Goal: Find specific page/section: Find specific page/section

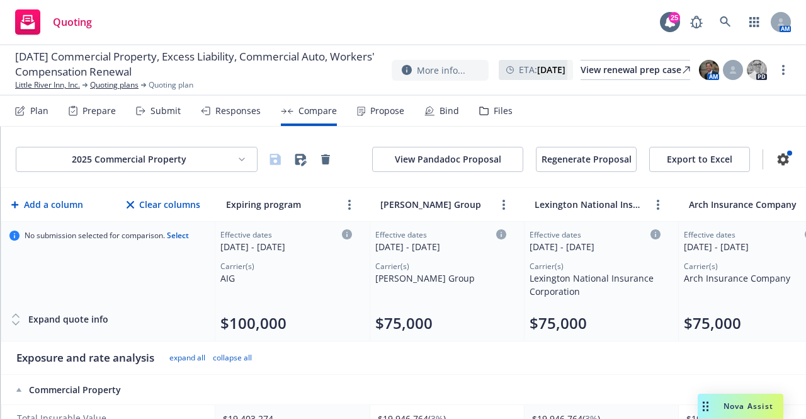
click at [748, 413] on div "Nova Assist" at bounding box center [740, 405] width 86 height 25
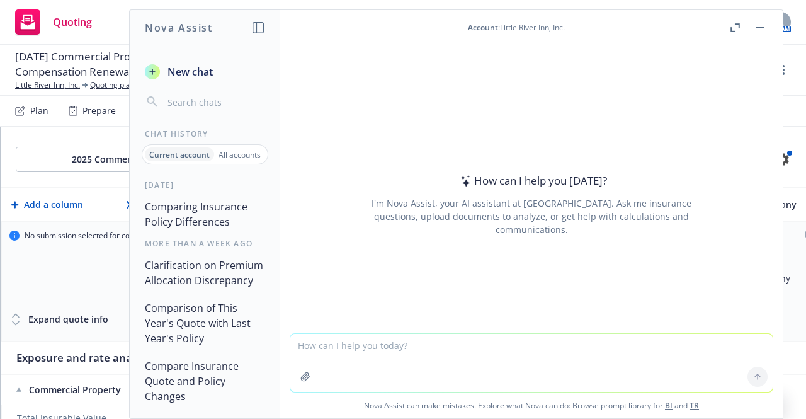
click at [500, 349] on textarea at bounding box center [531, 363] width 482 height 58
paste textarea "$2,413,128.60 $2,704,325.78"
click at [436, 346] on textarea "% variance between $2,413,128.60 $2,704,325.78" at bounding box center [531, 361] width 482 height 59
type textarea "% variance between $2,413,128.60 and$2,704,325.78"
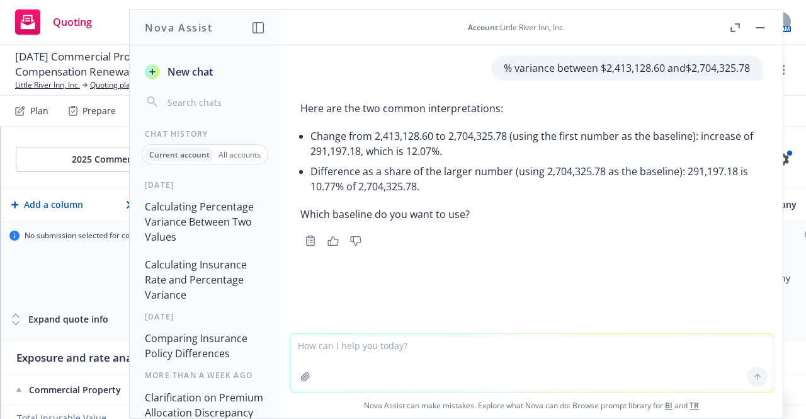
click at [762, 30] on button "button" at bounding box center [759, 27] width 15 height 15
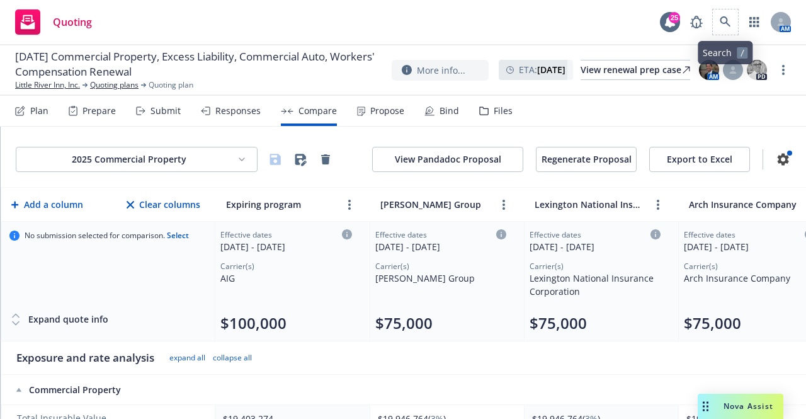
click at [729, 9] on span at bounding box center [725, 21] width 25 height 25
click at [720, 25] on icon at bounding box center [724, 21] width 11 height 11
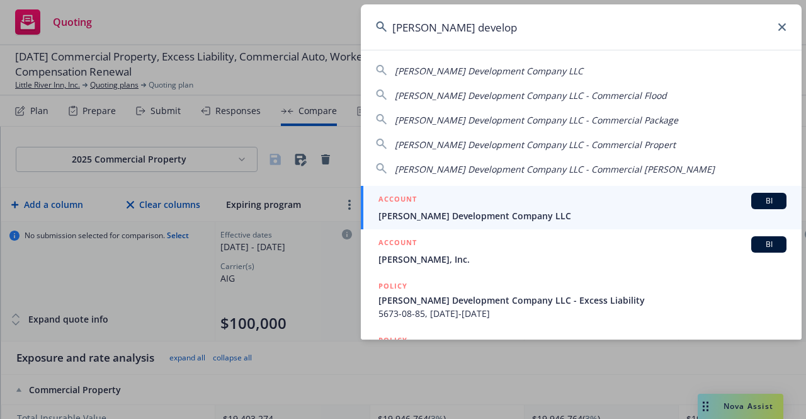
type input "[PERSON_NAME] develop"
click at [409, 222] on span "[PERSON_NAME] Development Company LLC" at bounding box center [582, 215] width 408 height 13
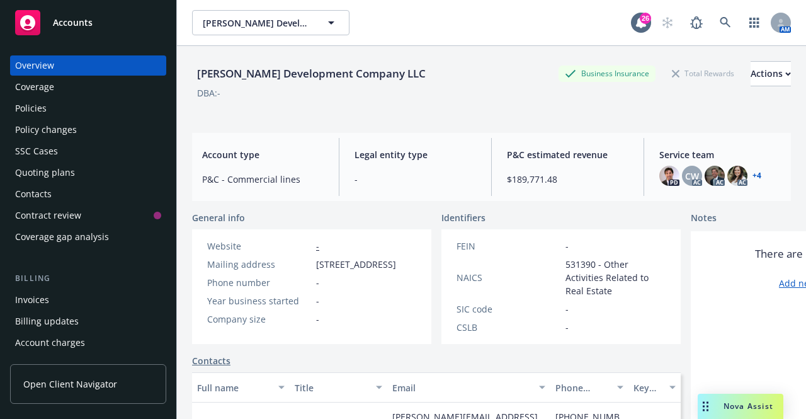
click at [47, 115] on div "Policies" at bounding box center [88, 108] width 146 height 20
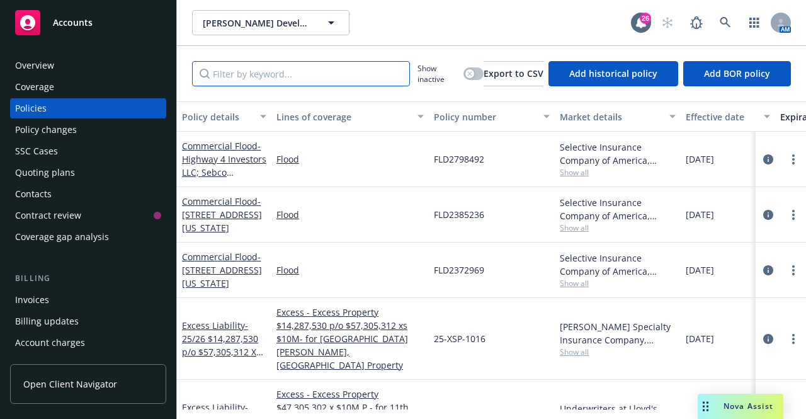
click at [322, 81] on input "Filter by keyword..." at bounding box center [301, 73] width 218 height 25
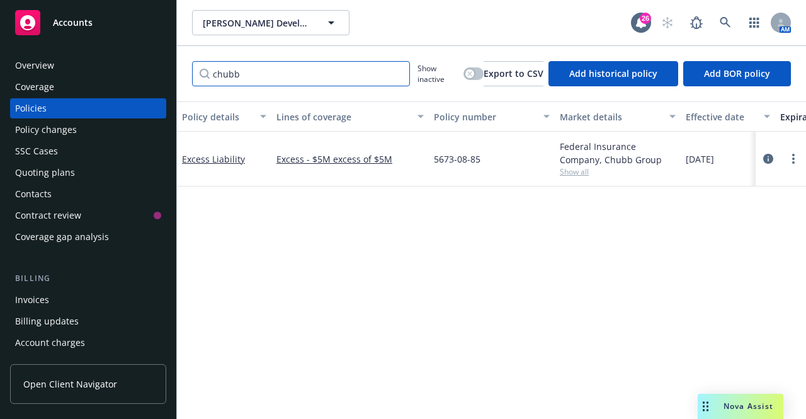
drag, startPoint x: 259, startPoint y: 73, endPoint x: 162, endPoint y: 81, distance: 97.9
click at [162, 81] on div "Accounts Overview Coverage Policies Policy changes SSC Cases Quoting plans Cont…" at bounding box center [403, 209] width 806 height 419
type input "f"
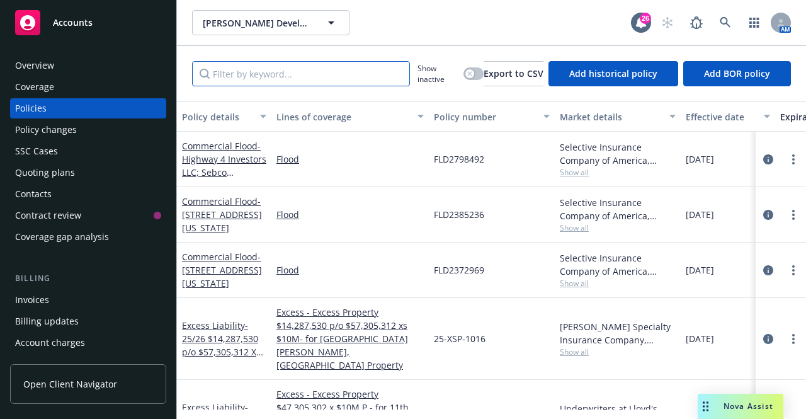
click at [258, 72] on input "Filter by keyword..." at bounding box center [301, 73] width 218 height 25
paste input "8234-9772"
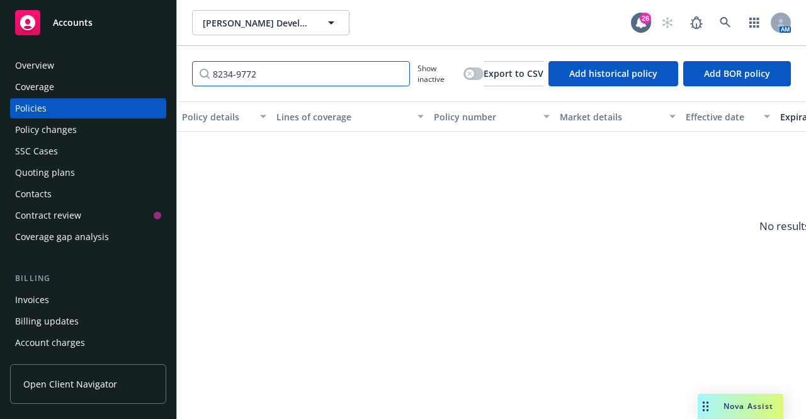
type input "8234-9772"
